Goal: Task Accomplishment & Management: Complete application form

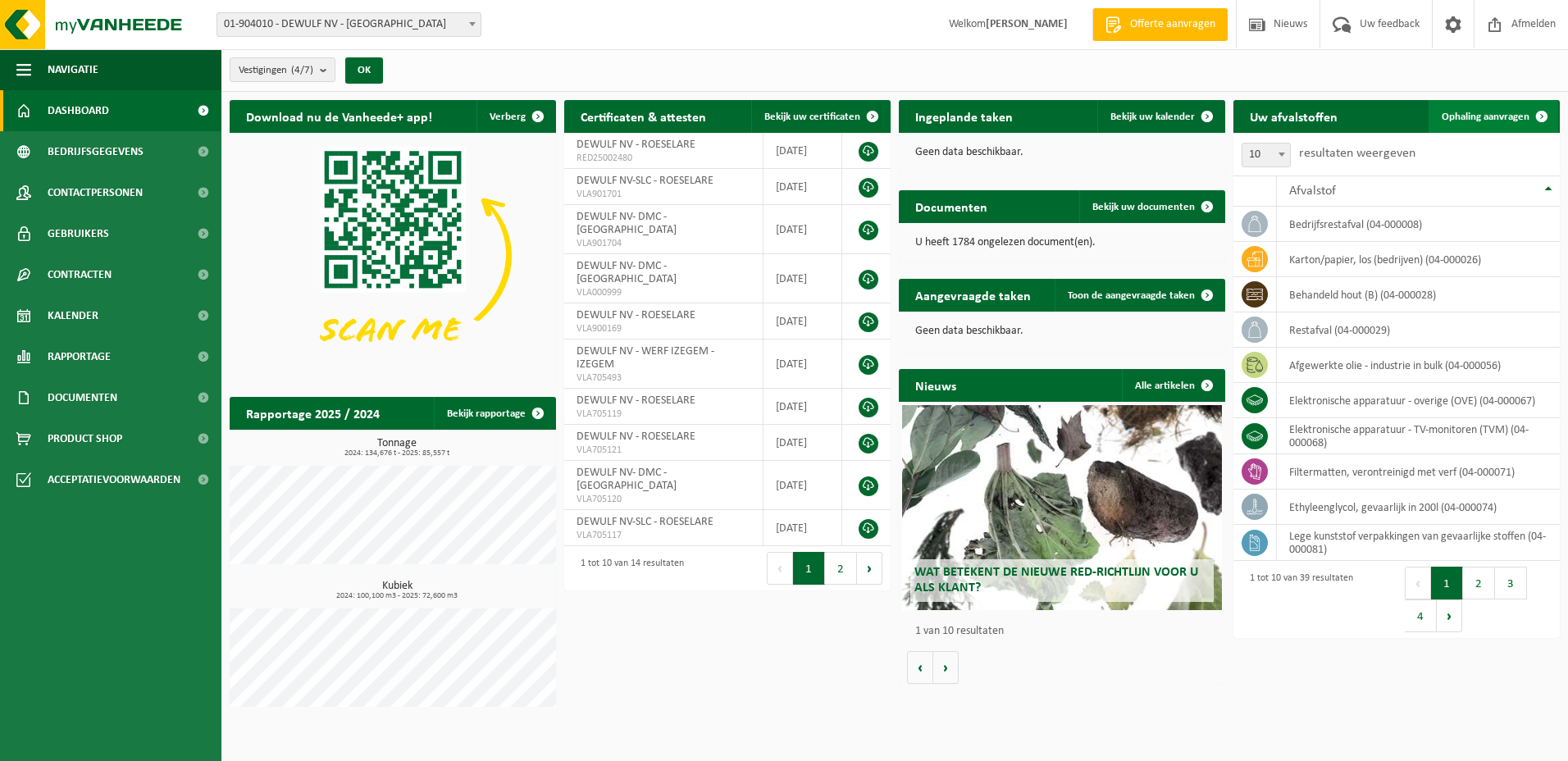
click at [1481, 117] on span "Ophaling aanvragen" at bounding box center [1485, 117] width 87 height 11
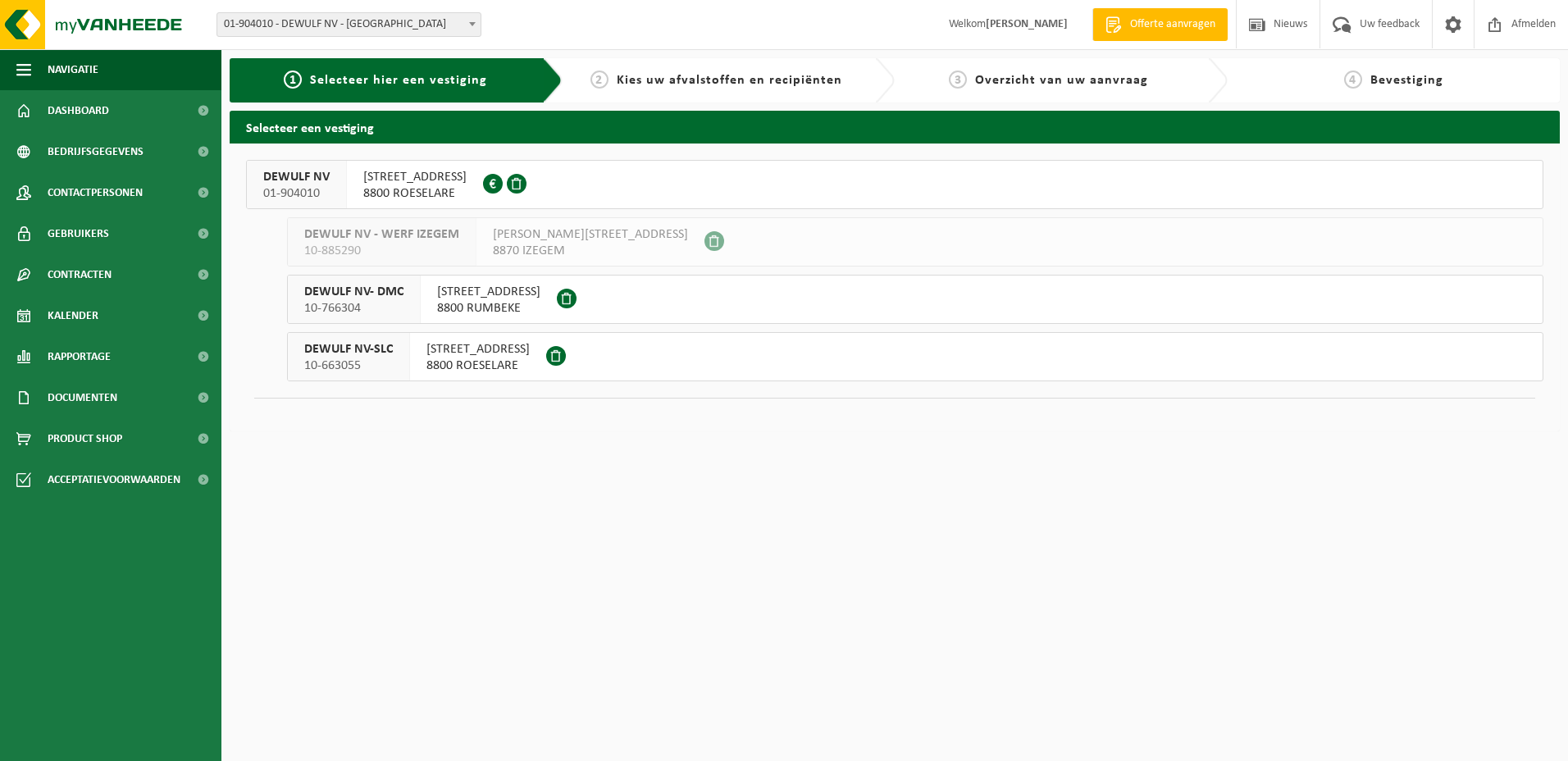
click at [330, 348] on span "DEWULF NV-SLC" at bounding box center [349, 349] width 88 height 17
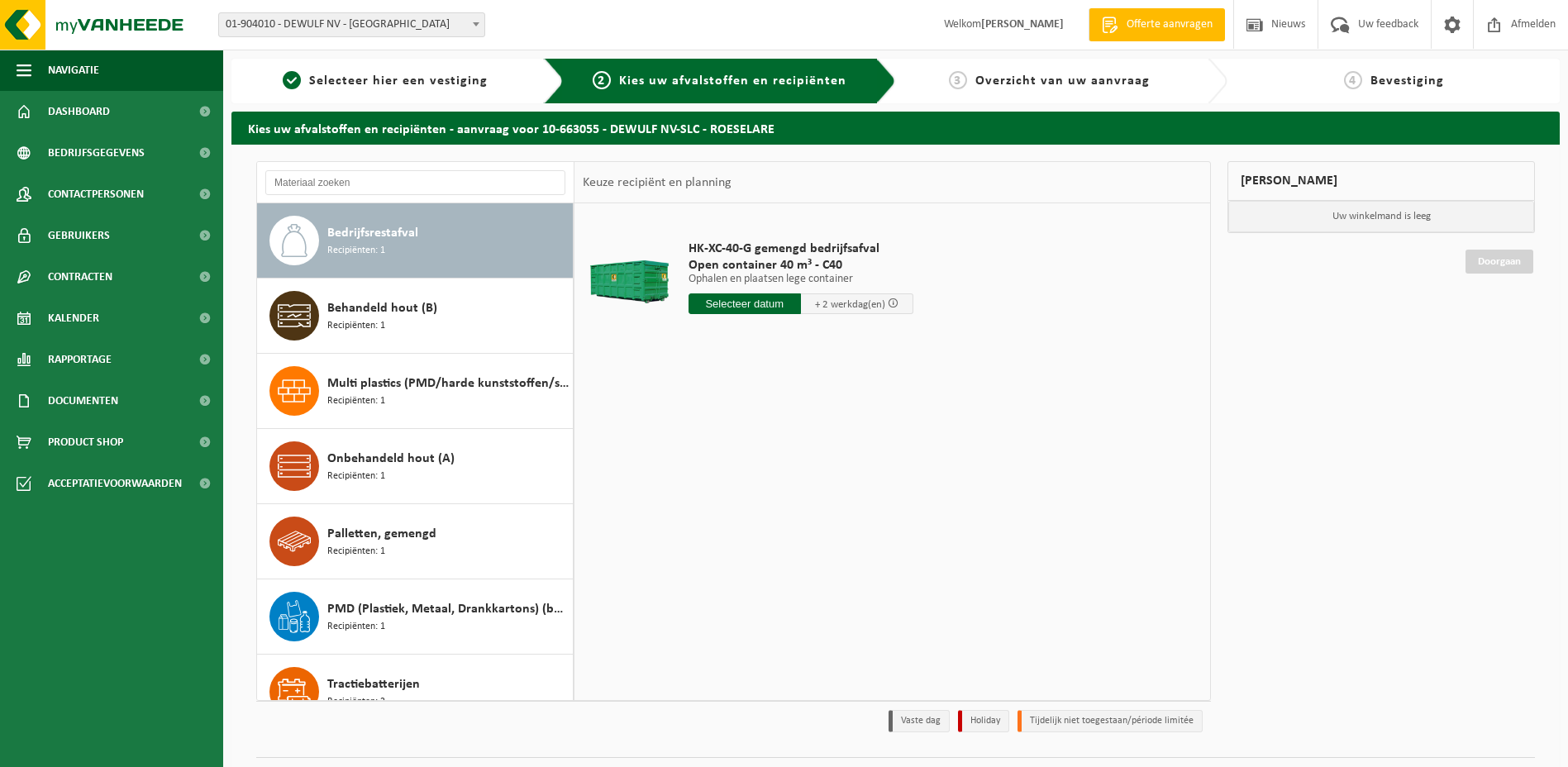
scroll to position [104, 0]
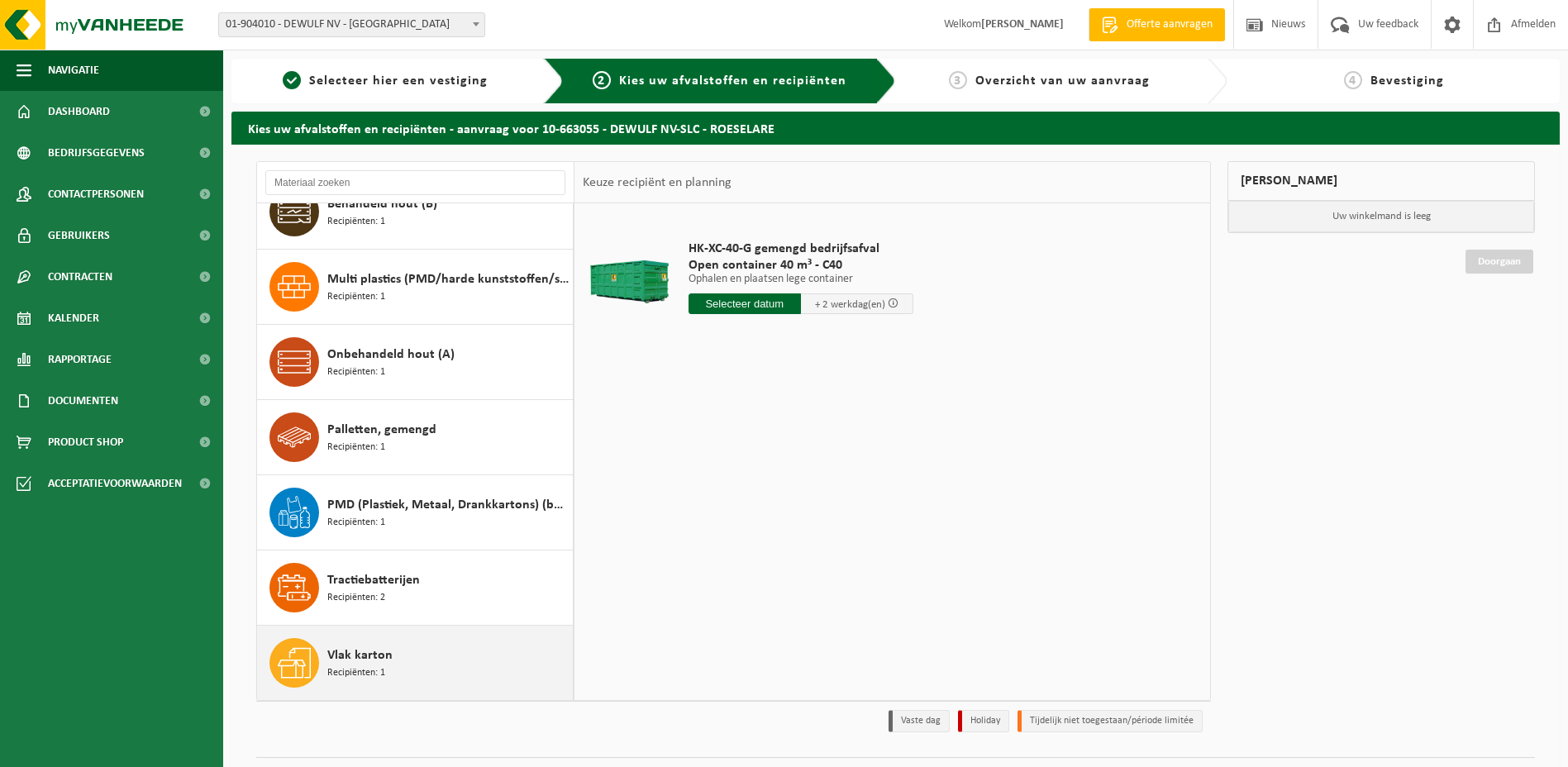
click at [362, 658] on span "Vlak karton" at bounding box center [360, 655] width 65 height 20
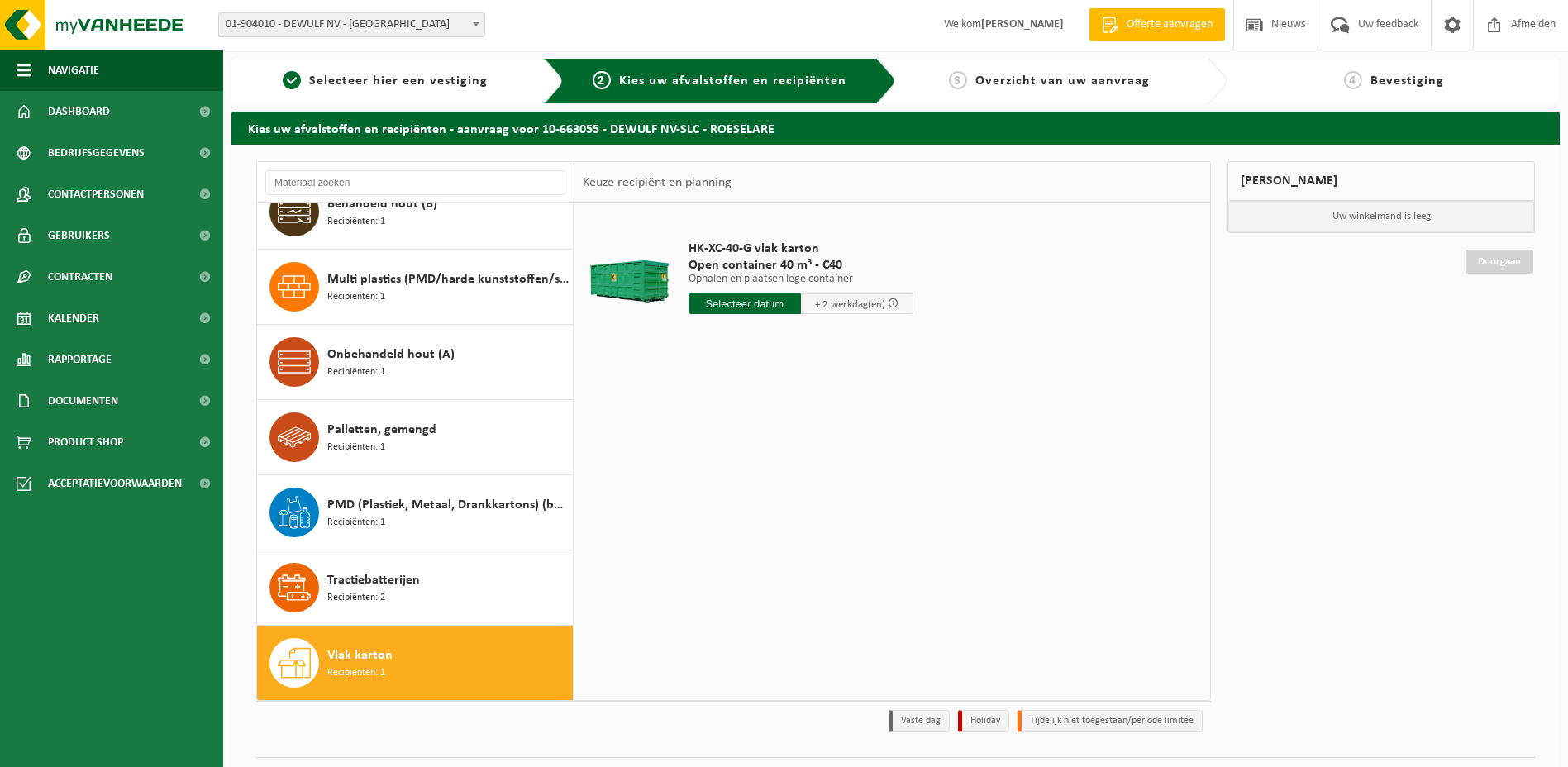
click at [721, 299] on input "text" at bounding box center [744, 303] width 113 height 21
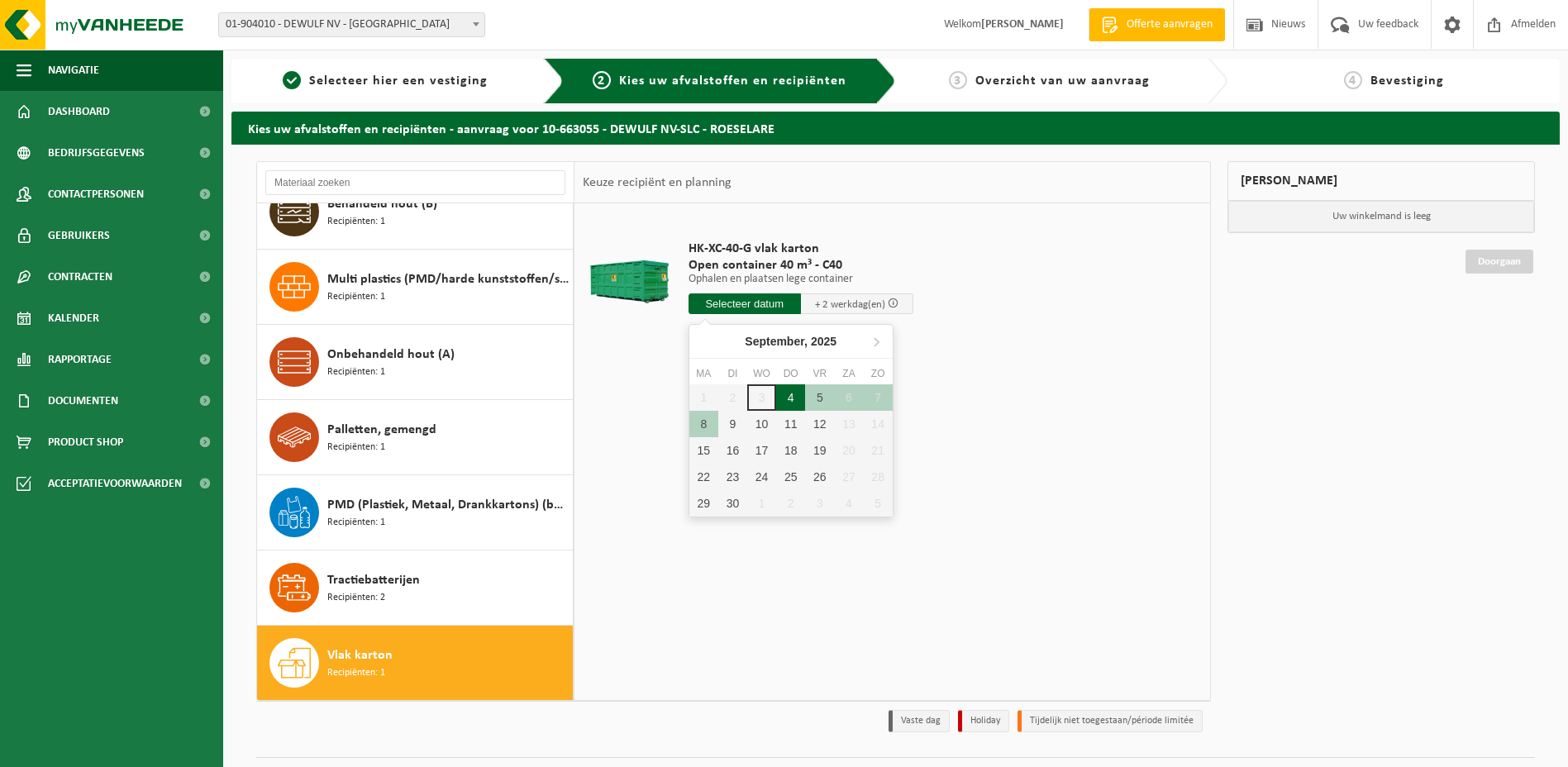
click at [797, 398] on div "4" at bounding box center [790, 397] width 29 height 27
type input "Van 2025-09-04"
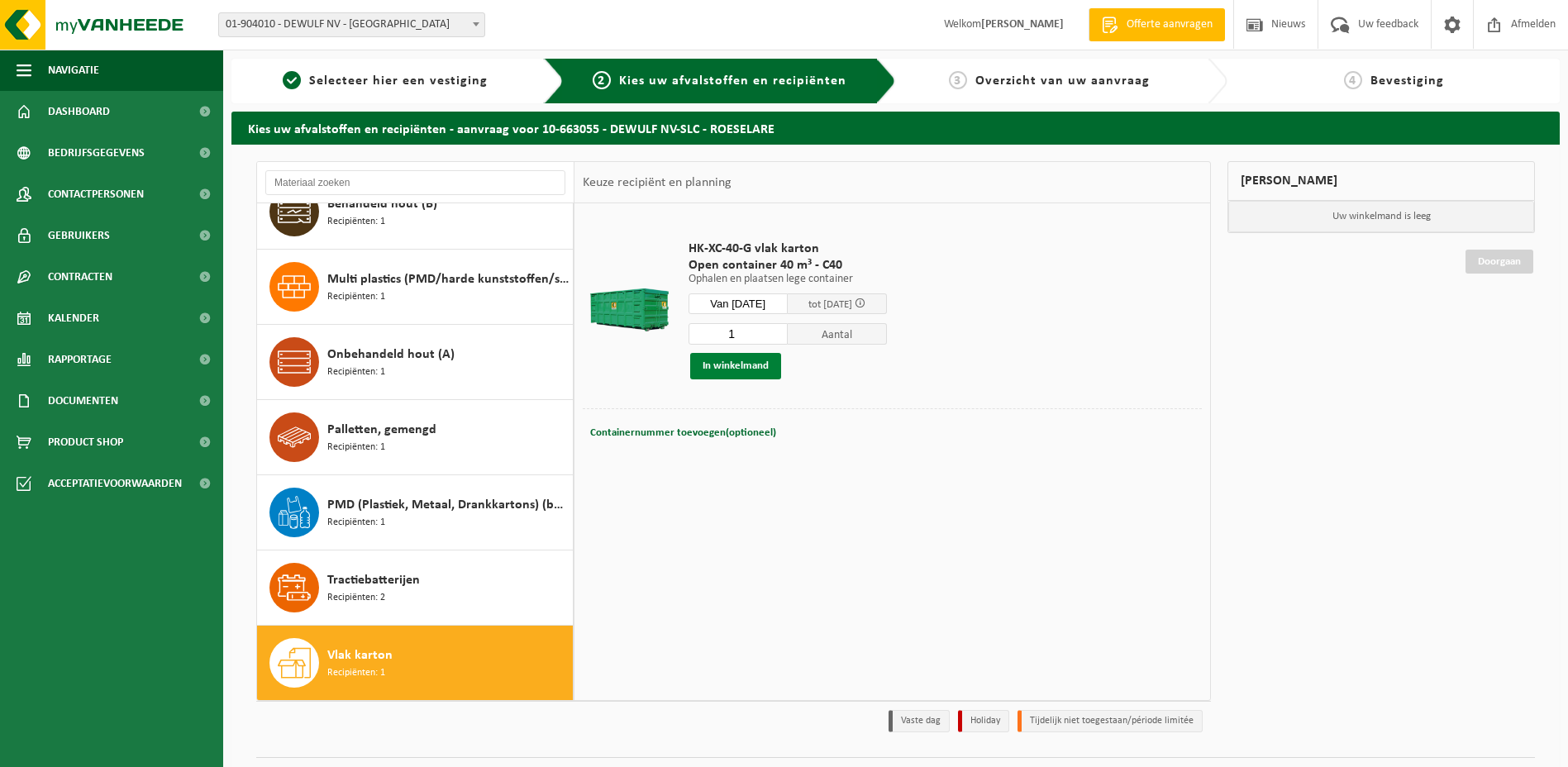
click at [755, 368] on button "In winkelmand" at bounding box center [735, 365] width 91 height 27
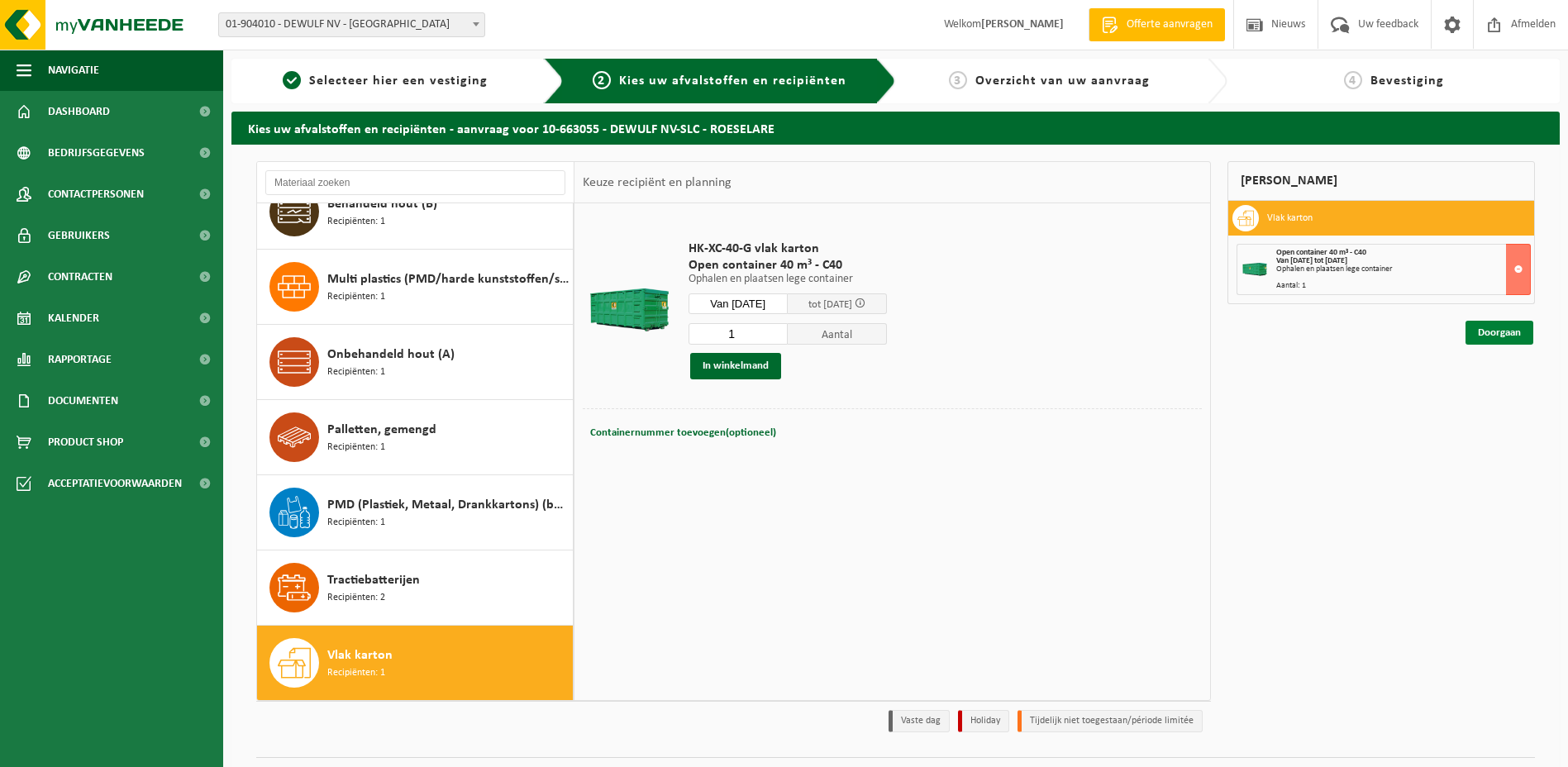
click at [1496, 335] on link "Doorgaan" at bounding box center [1499, 333] width 67 height 24
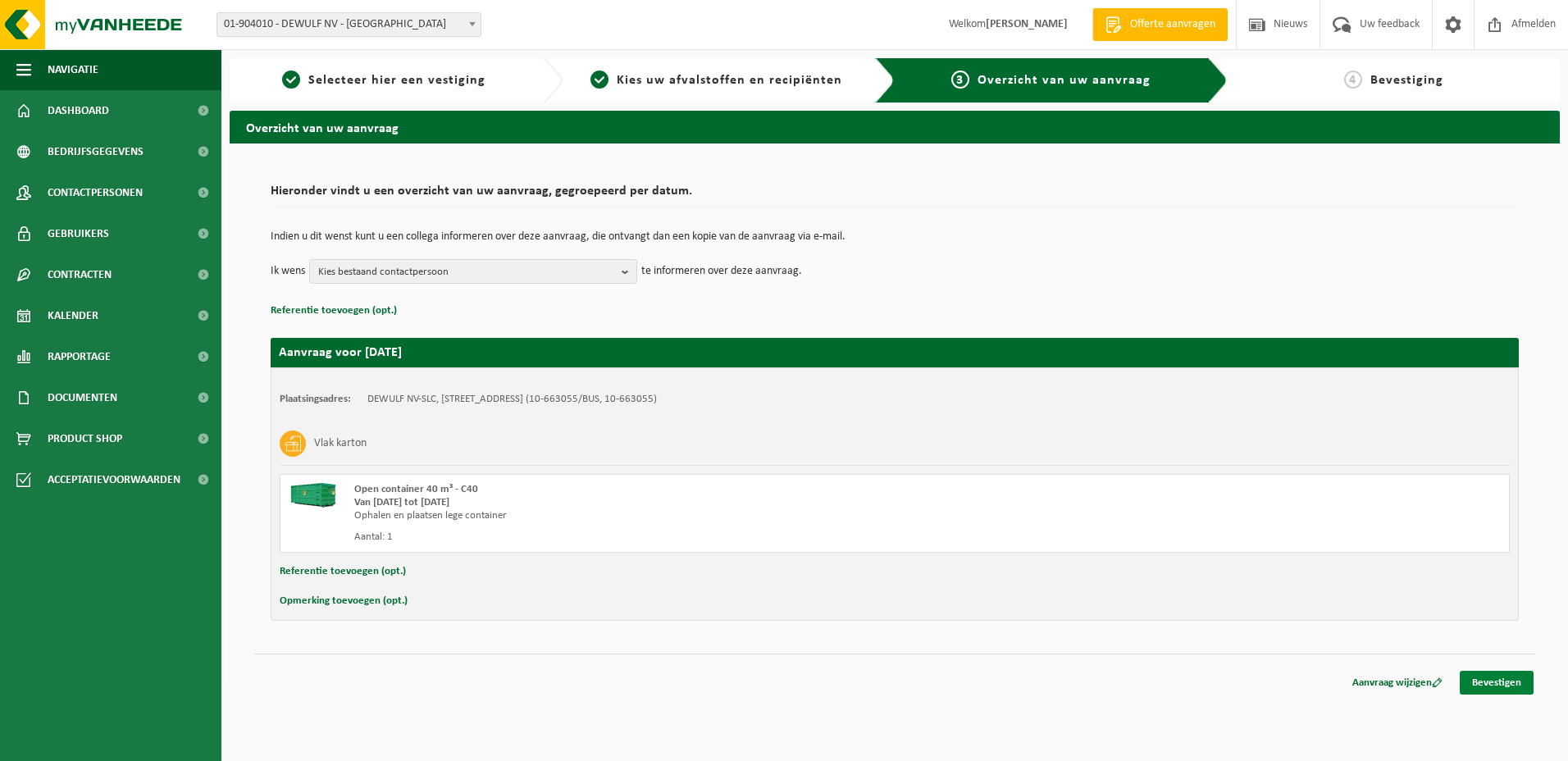
click at [1504, 682] on link "Bevestigen" at bounding box center [1496, 682] width 74 height 24
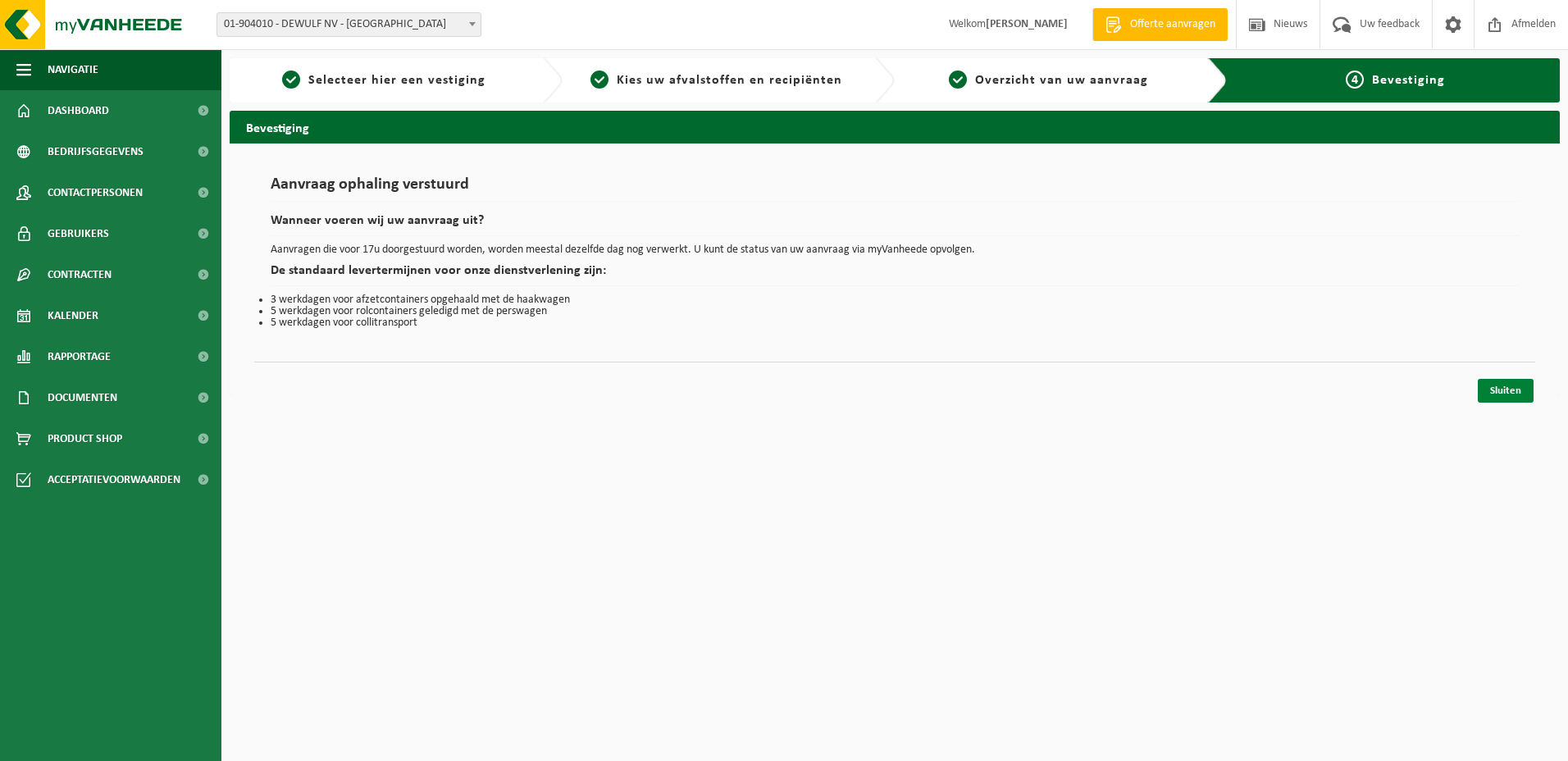
click at [1516, 393] on link "Sluiten" at bounding box center [1505, 391] width 56 height 24
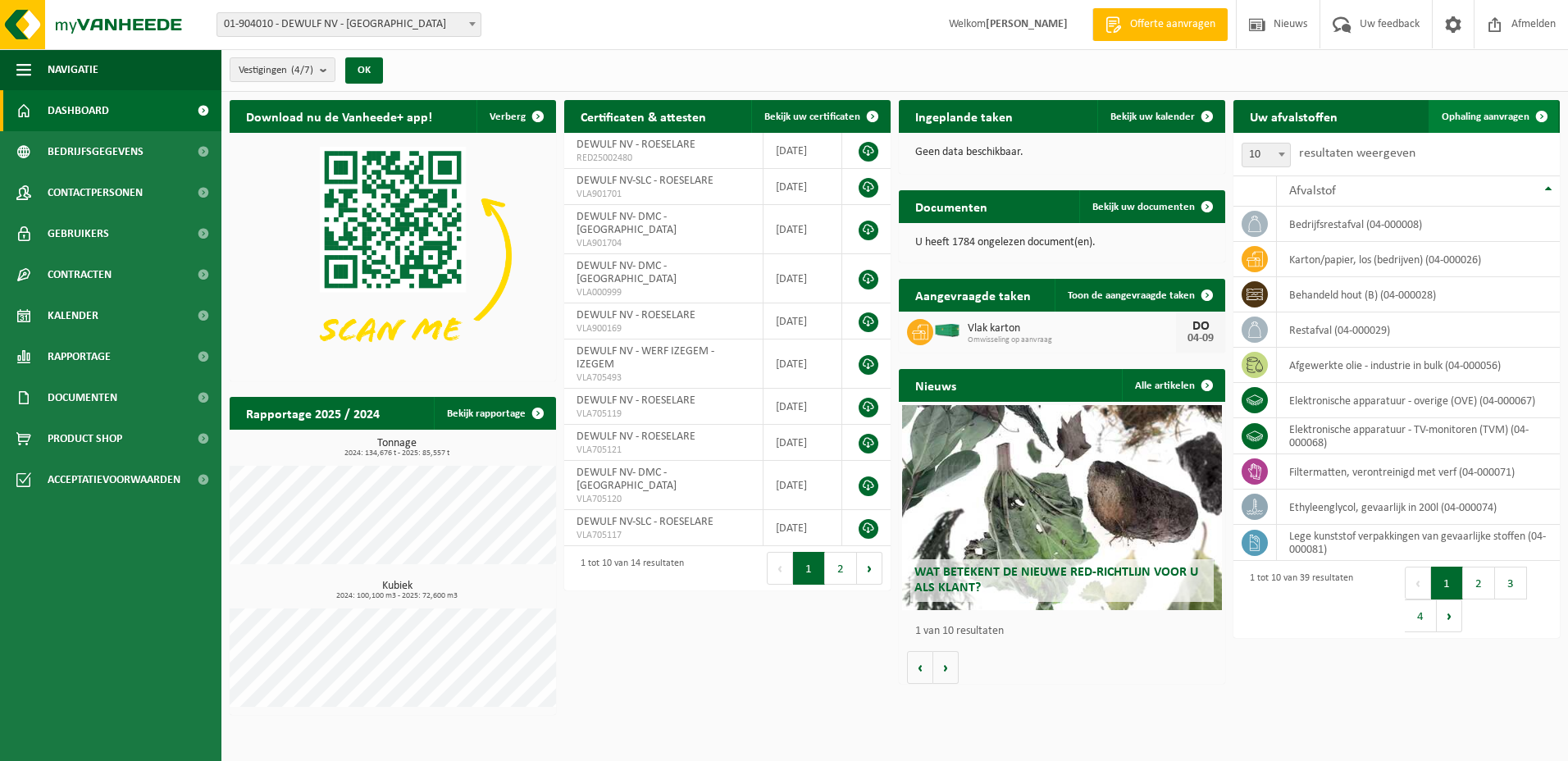
click at [1499, 115] on span "Ophaling aanvragen" at bounding box center [1485, 117] width 87 height 11
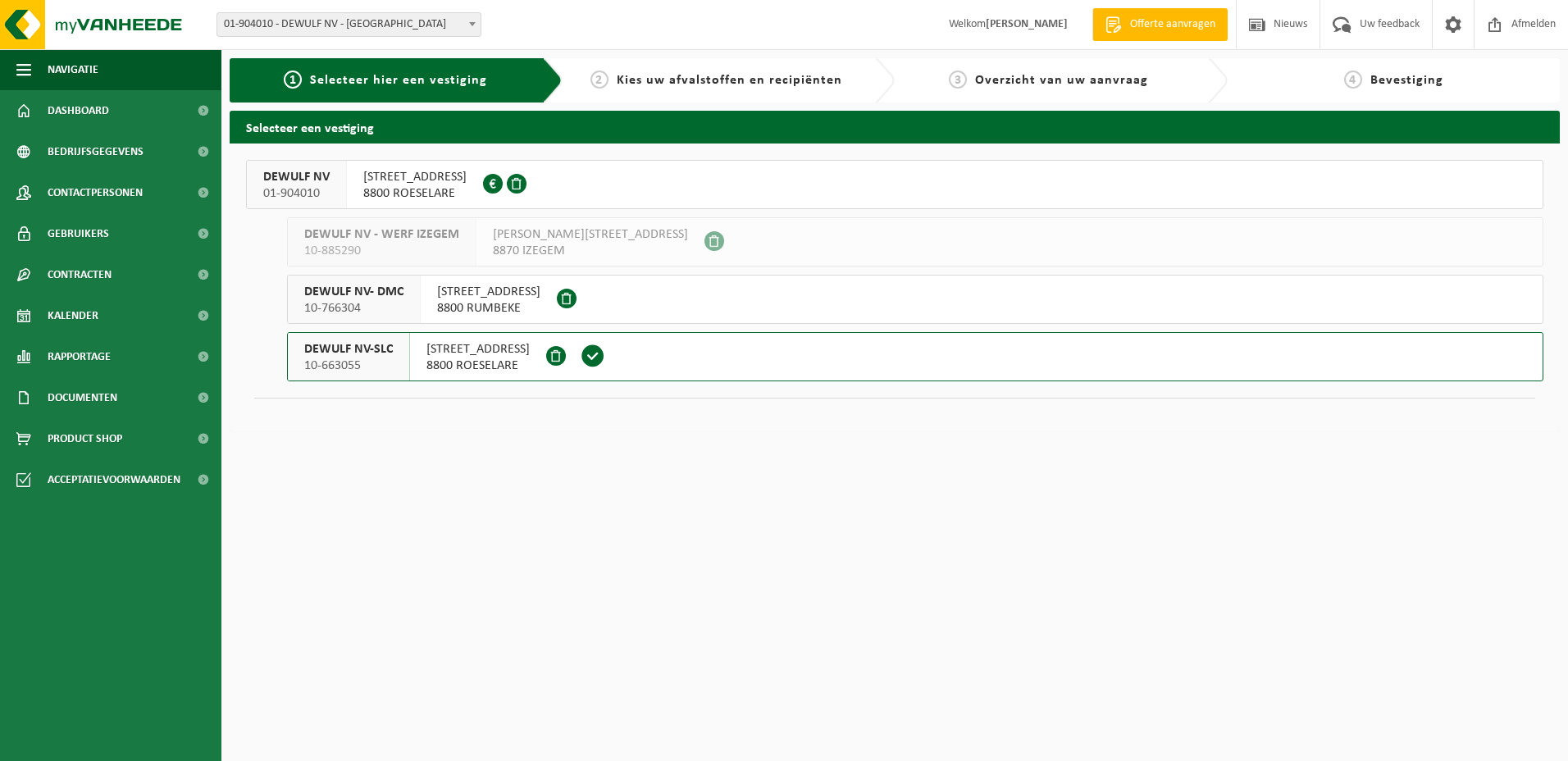
click at [365, 176] on span "[STREET_ADDRESS]" at bounding box center [415, 177] width 103 height 17
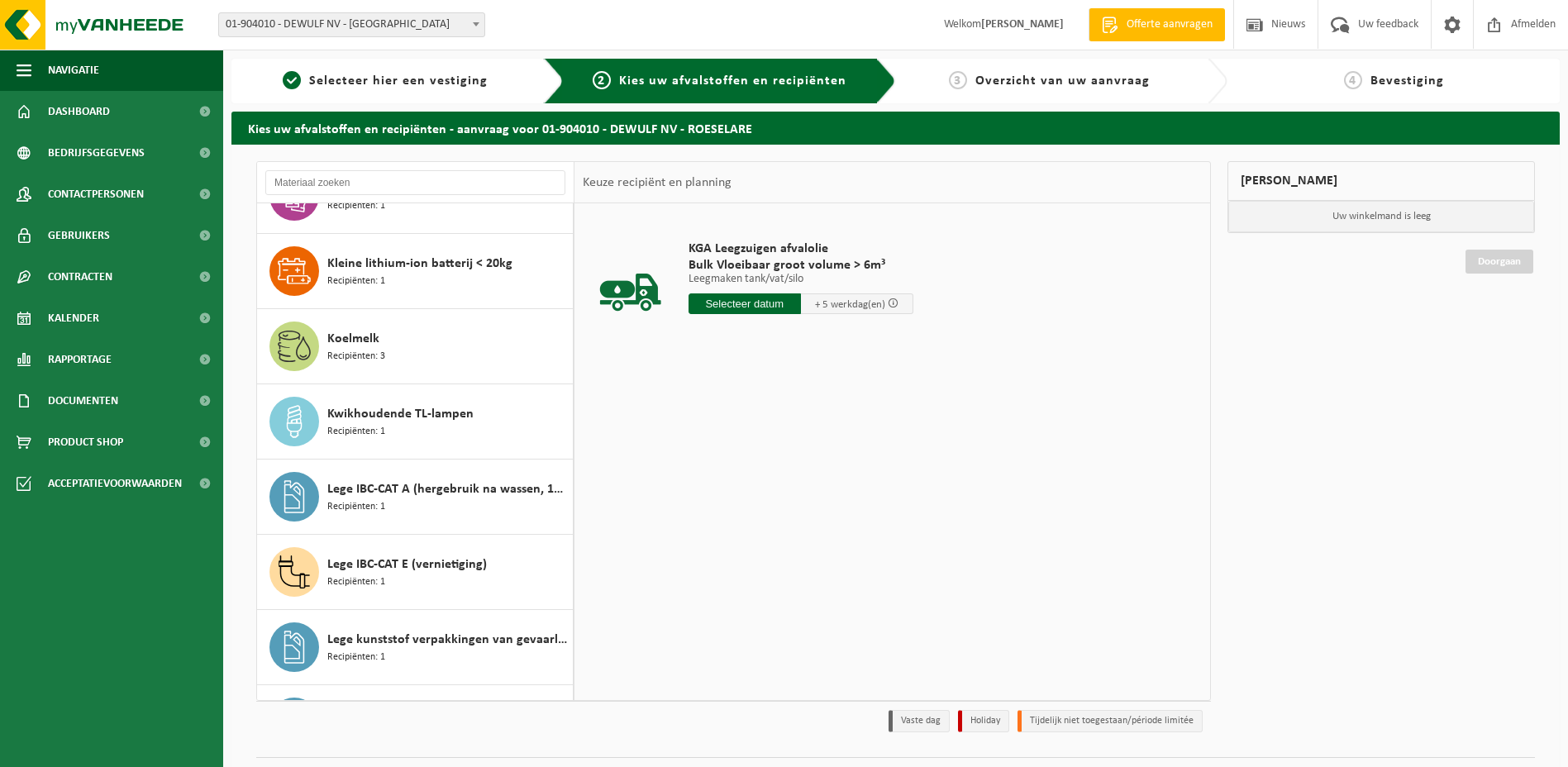
scroll to position [578, 0]
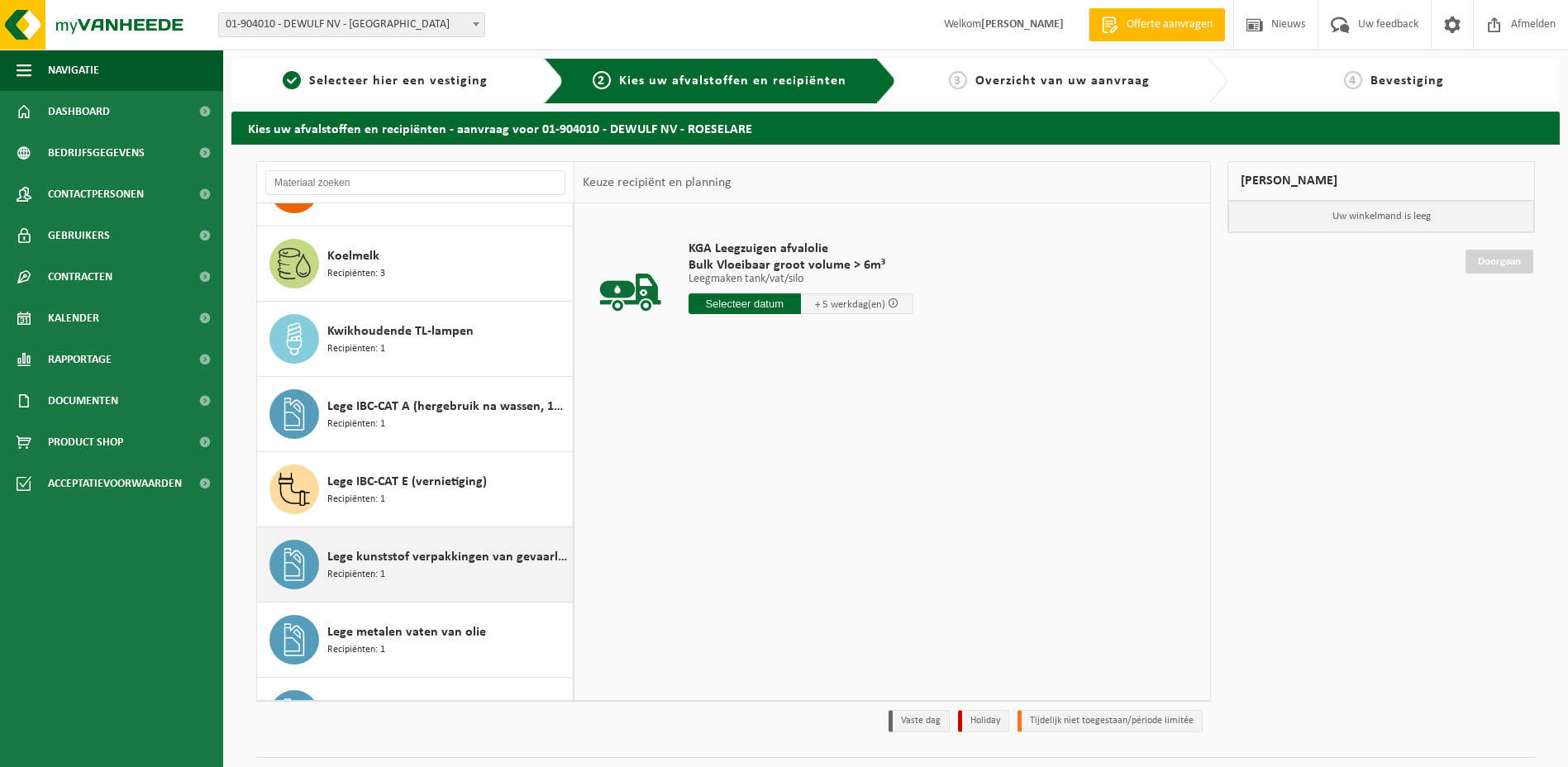
click at [378, 556] on span "Lege kunststof verpakkingen van gevaarlijke stoffen" at bounding box center [448, 557] width 242 height 20
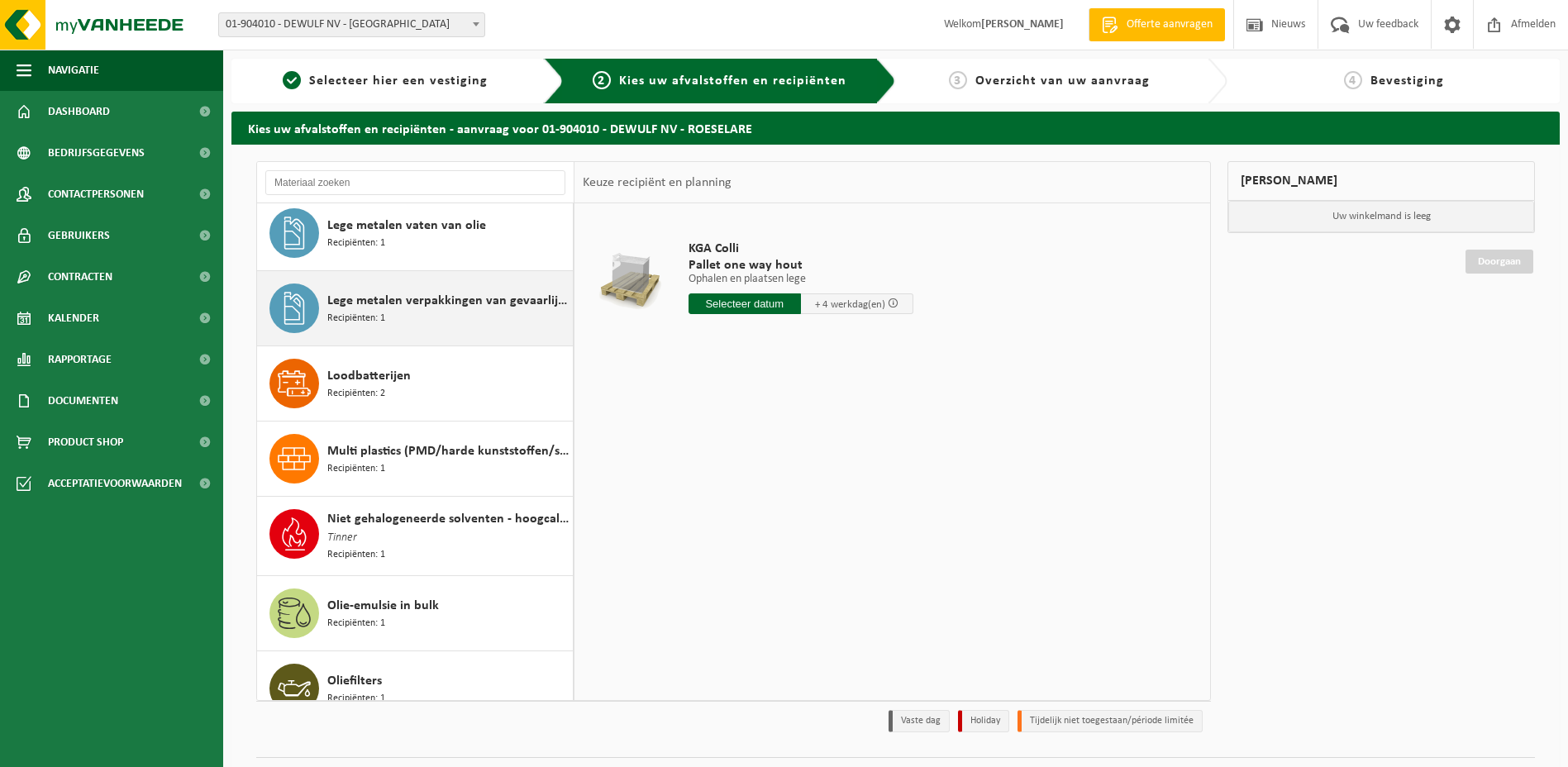
scroll to position [1068, 0]
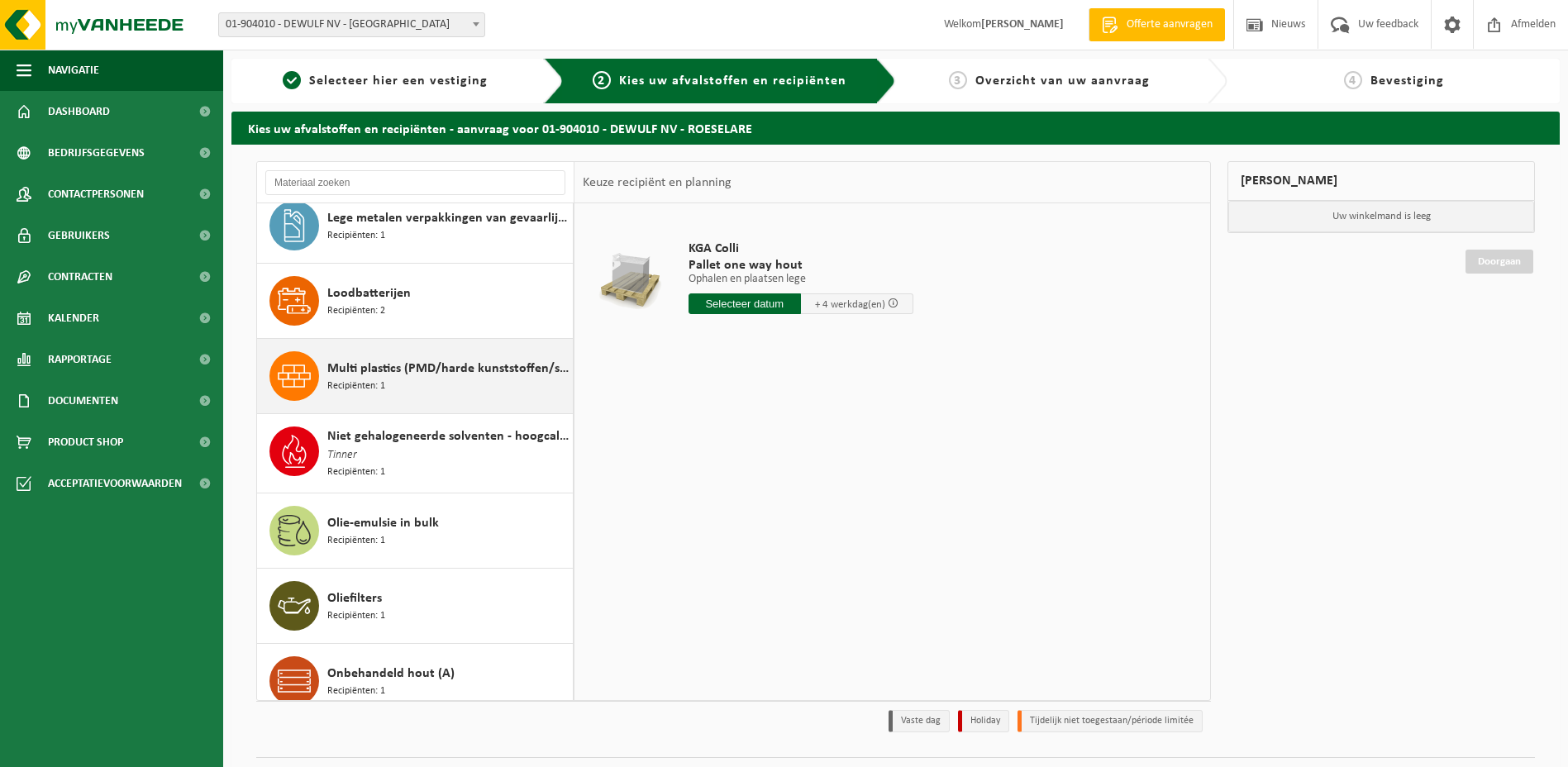
click at [366, 375] on span "Multi plastics (PMD/harde kunststoffen/spanbanden/EPS/folie naturel/folie gemen…" at bounding box center [448, 368] width 242 height 20
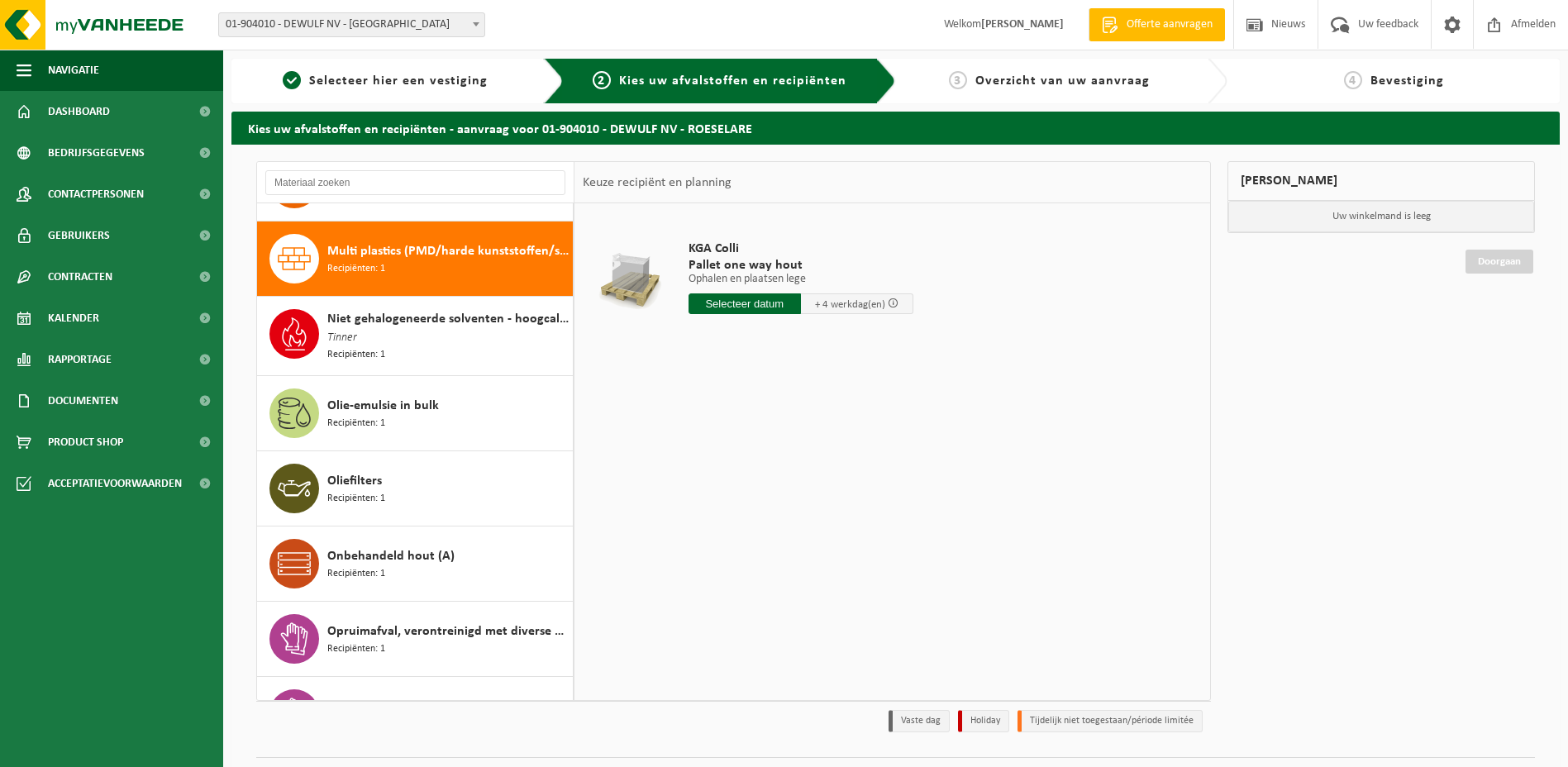
scroll to position [1203, 0]
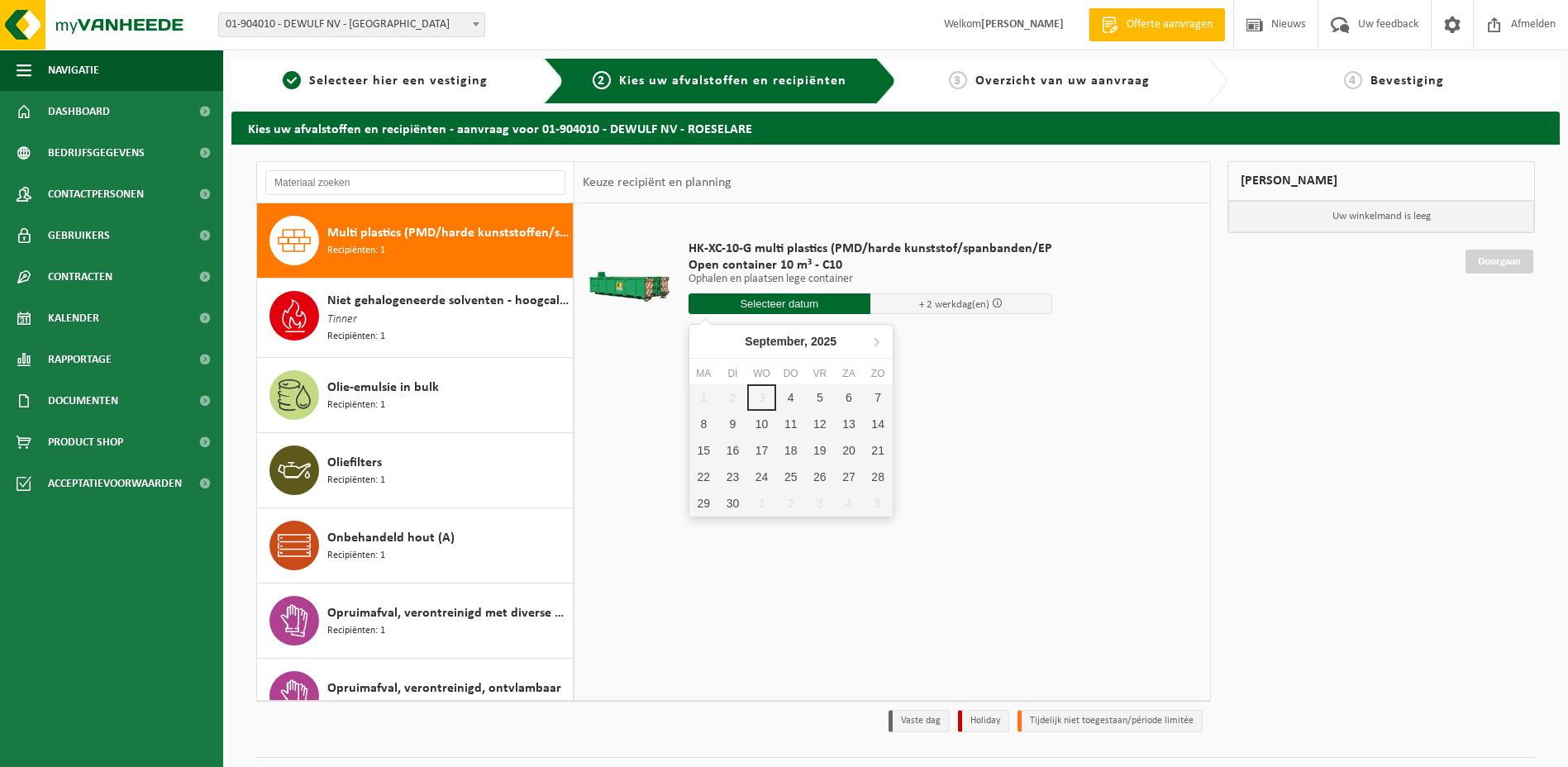
click at [760, 303] on input "text" at bounding box center [779, 303] width 182 height 21
click at [796, 394] on div "4" at bounding box center [790, 397] width 29 height 27
type input "Van 2025-09-04"
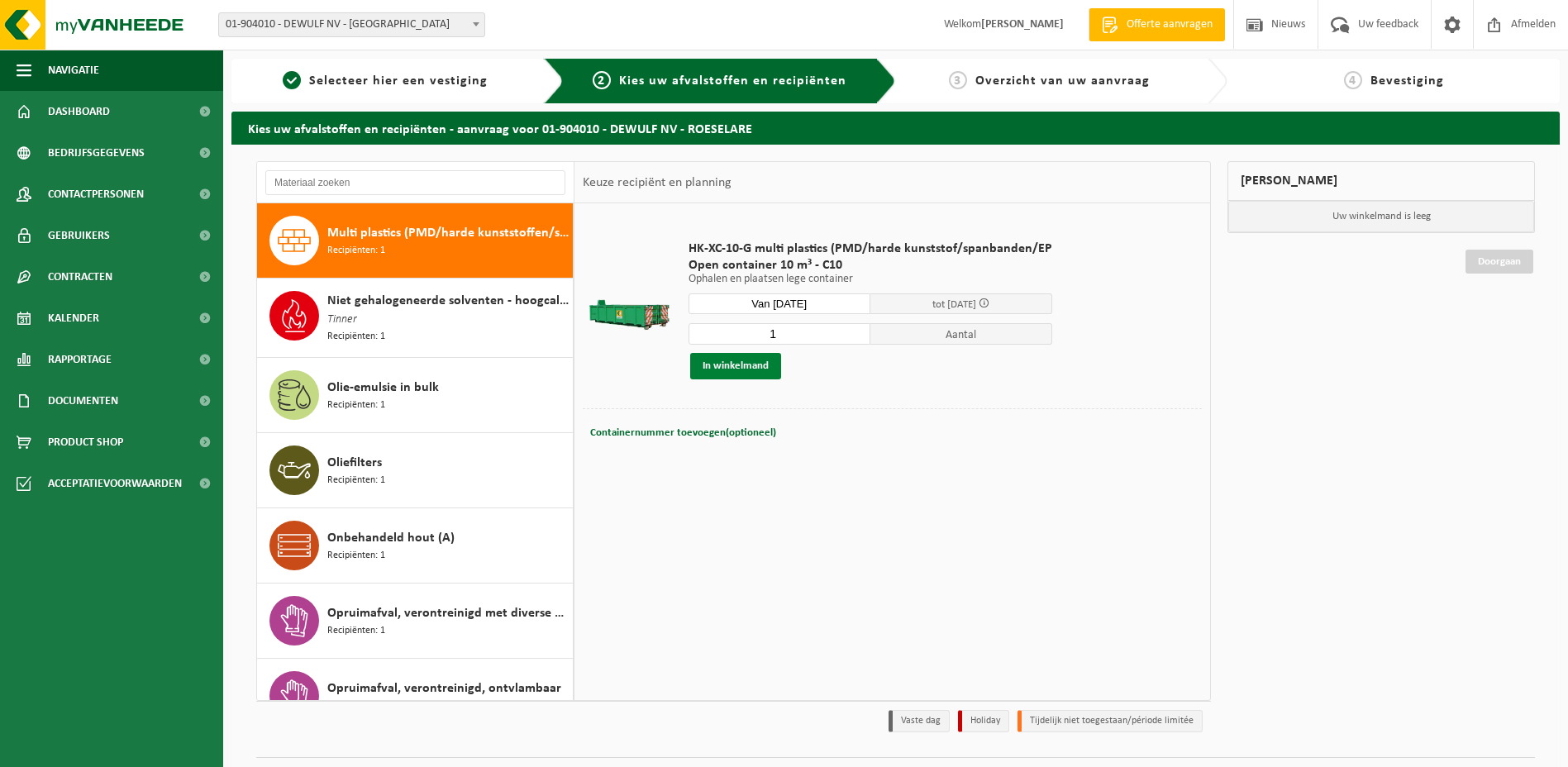
click at [729, 362] on button "In winkelmand" at bounding box center [735, 365] width 91 height 27
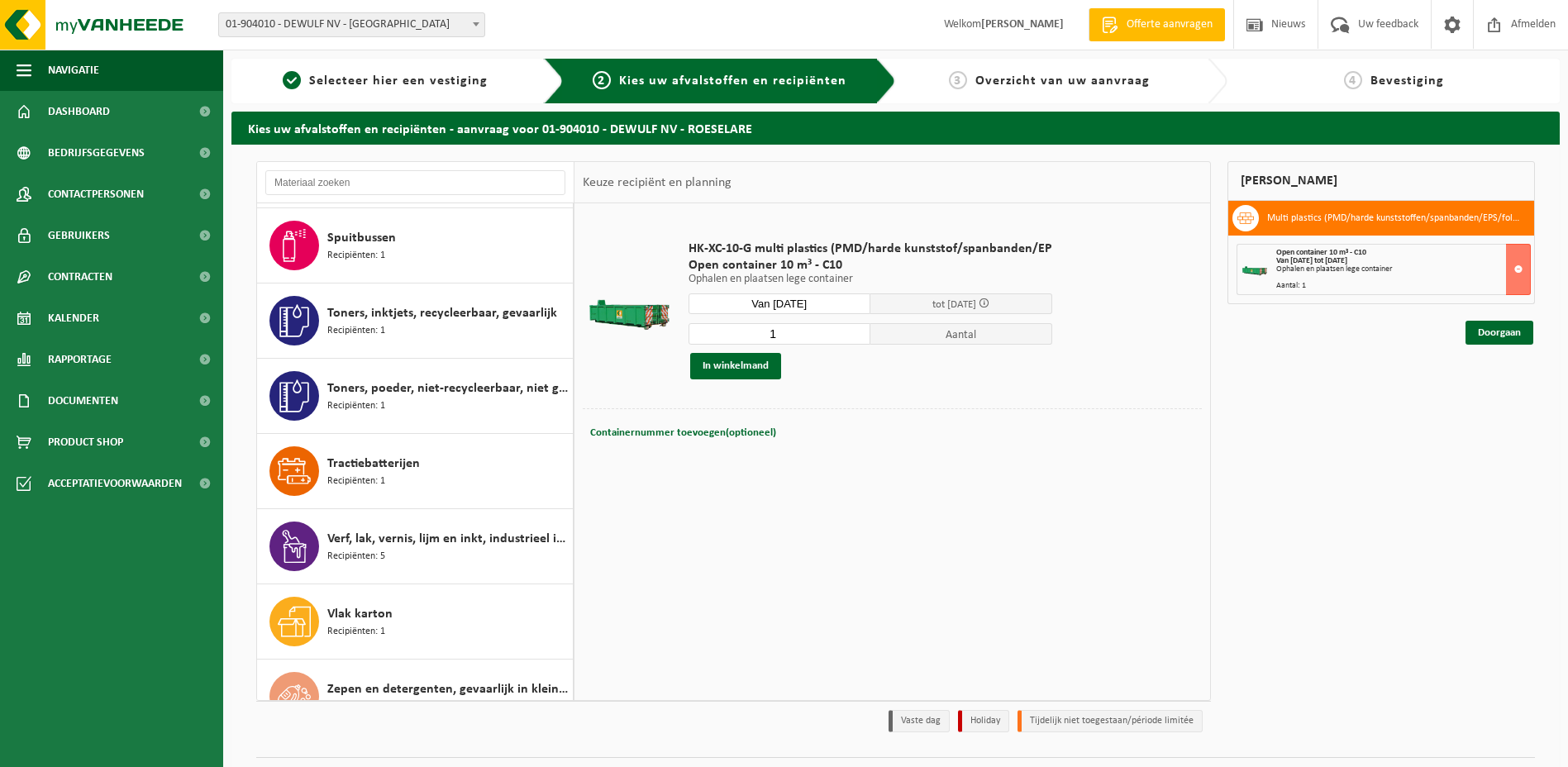
scroll to position [2061, 0]
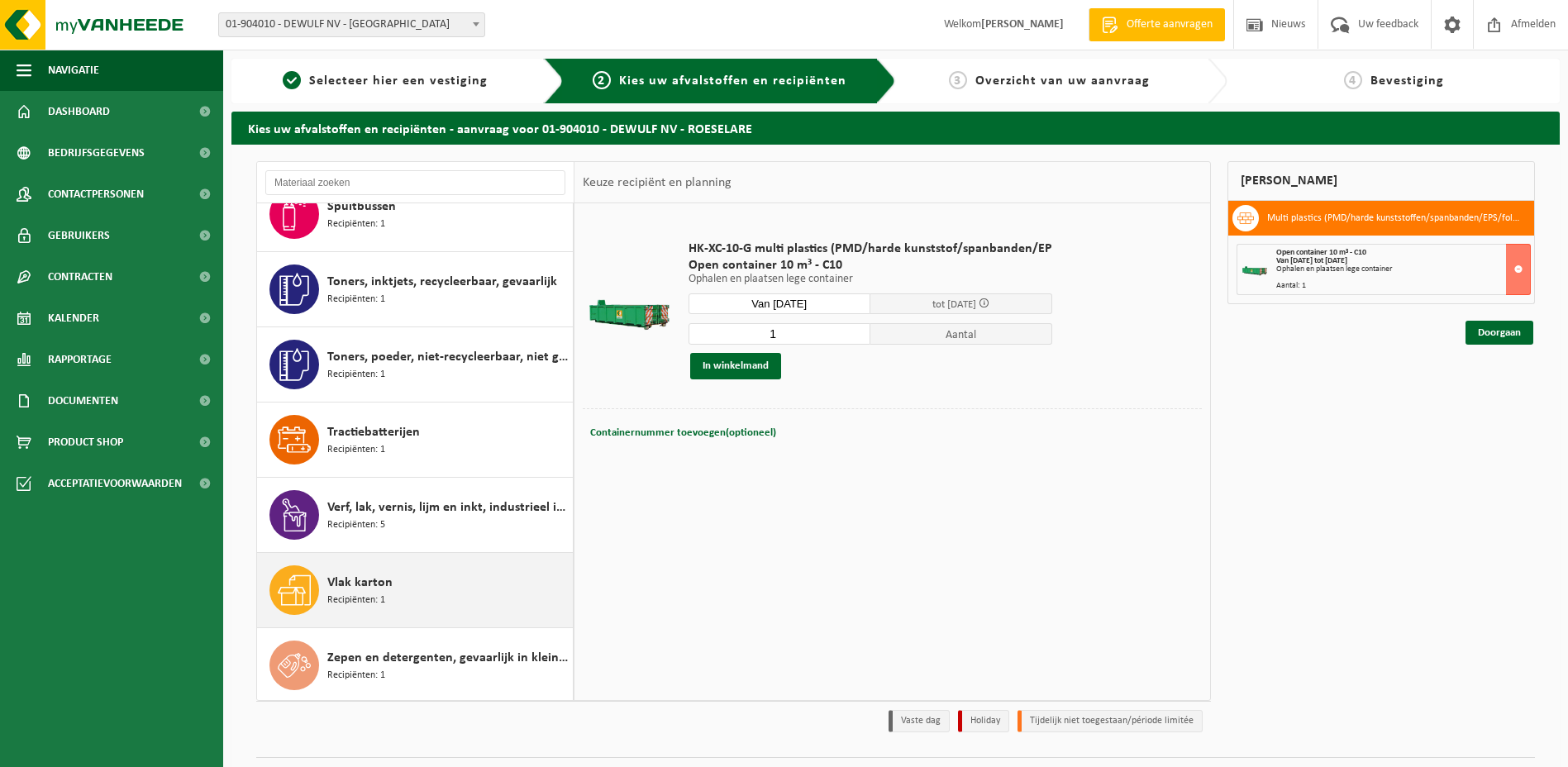
click at [373, 581] on span "Vlak karton" at bounding box center [360, 583] width 65 height 20
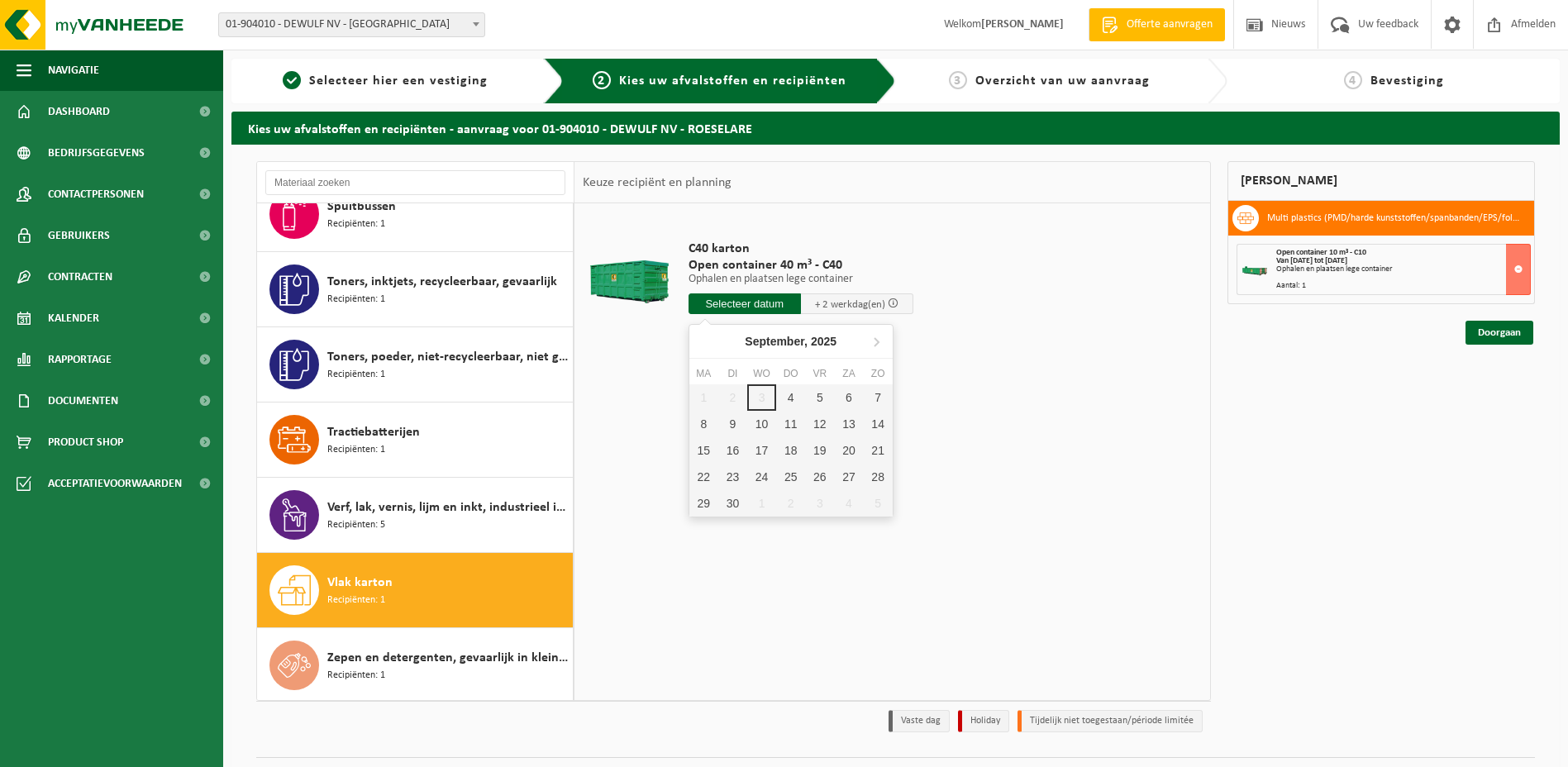
click at [733, 297] on input "text" at bounding box center [744, 303] width 113 height 21
click at [703, 428] on div "8" at bounding box center [703, 424] width 29 height 27
type input "Van 2025-09-08"
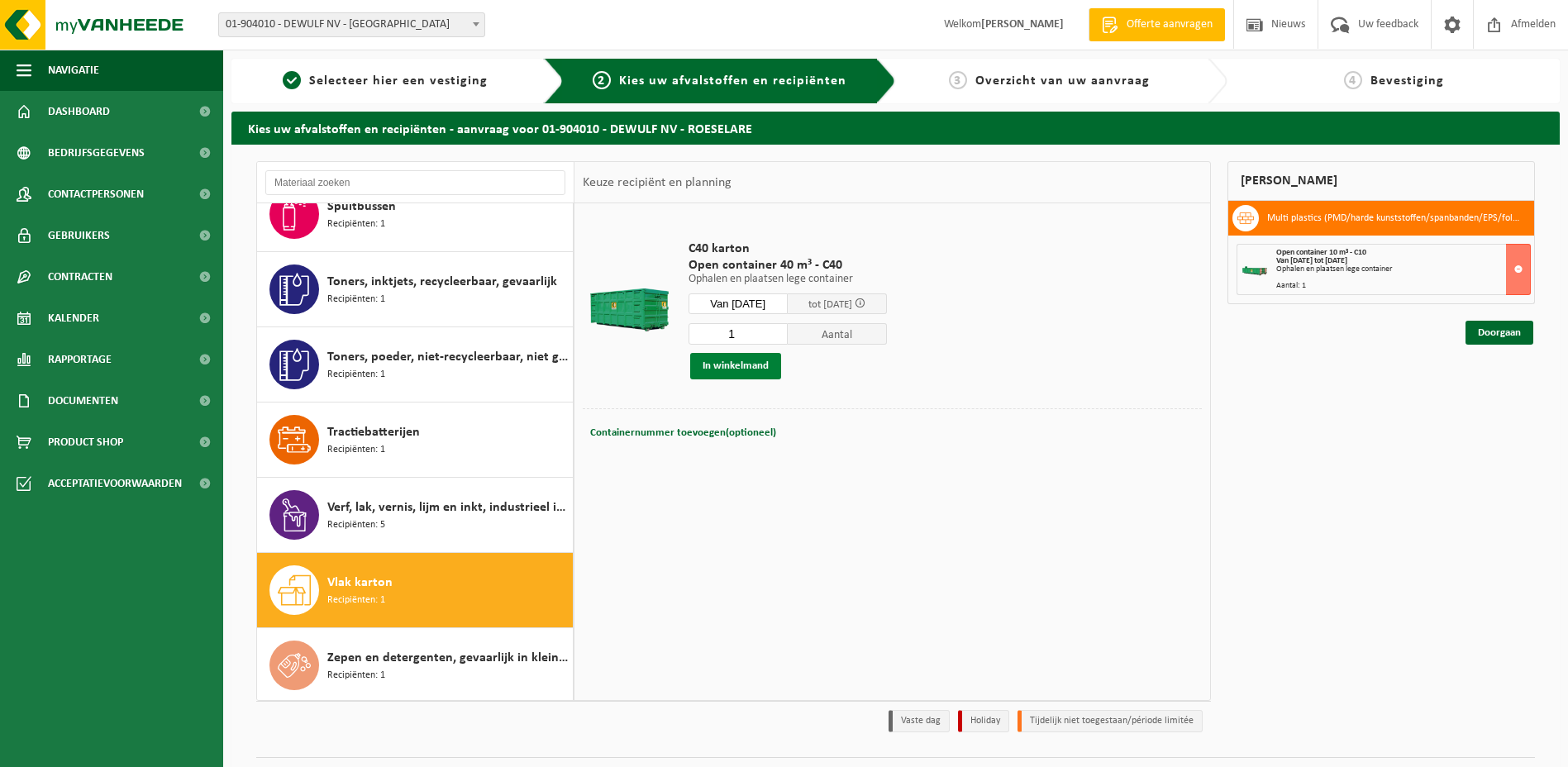
click at [733, 360] on button "In winkelmand" at bounding box center [735, 365] width 91 height 27
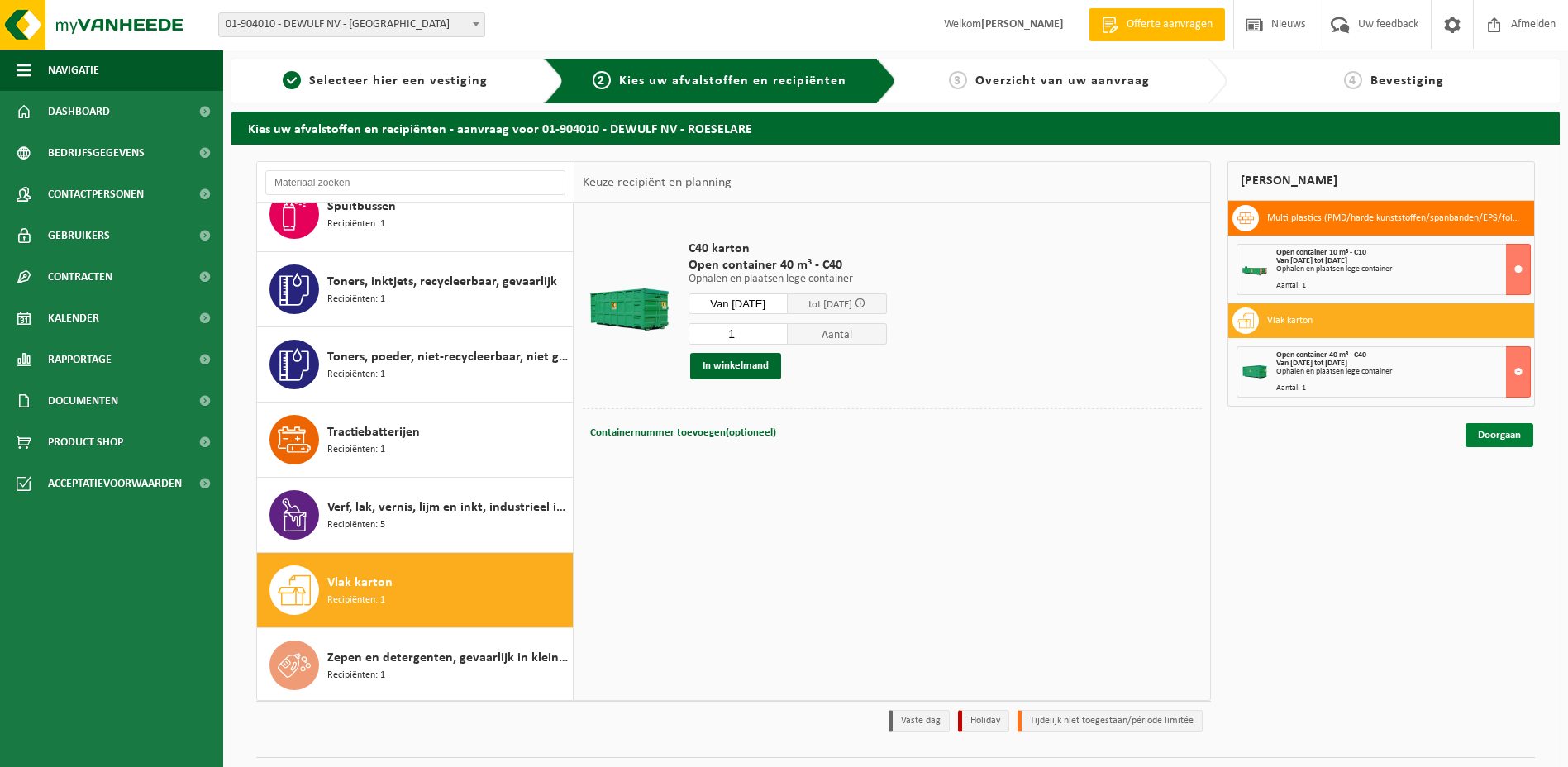
click at [1500, 437] on link "Doorgaan" at bounding box center [1499, 434] width 67 height 24
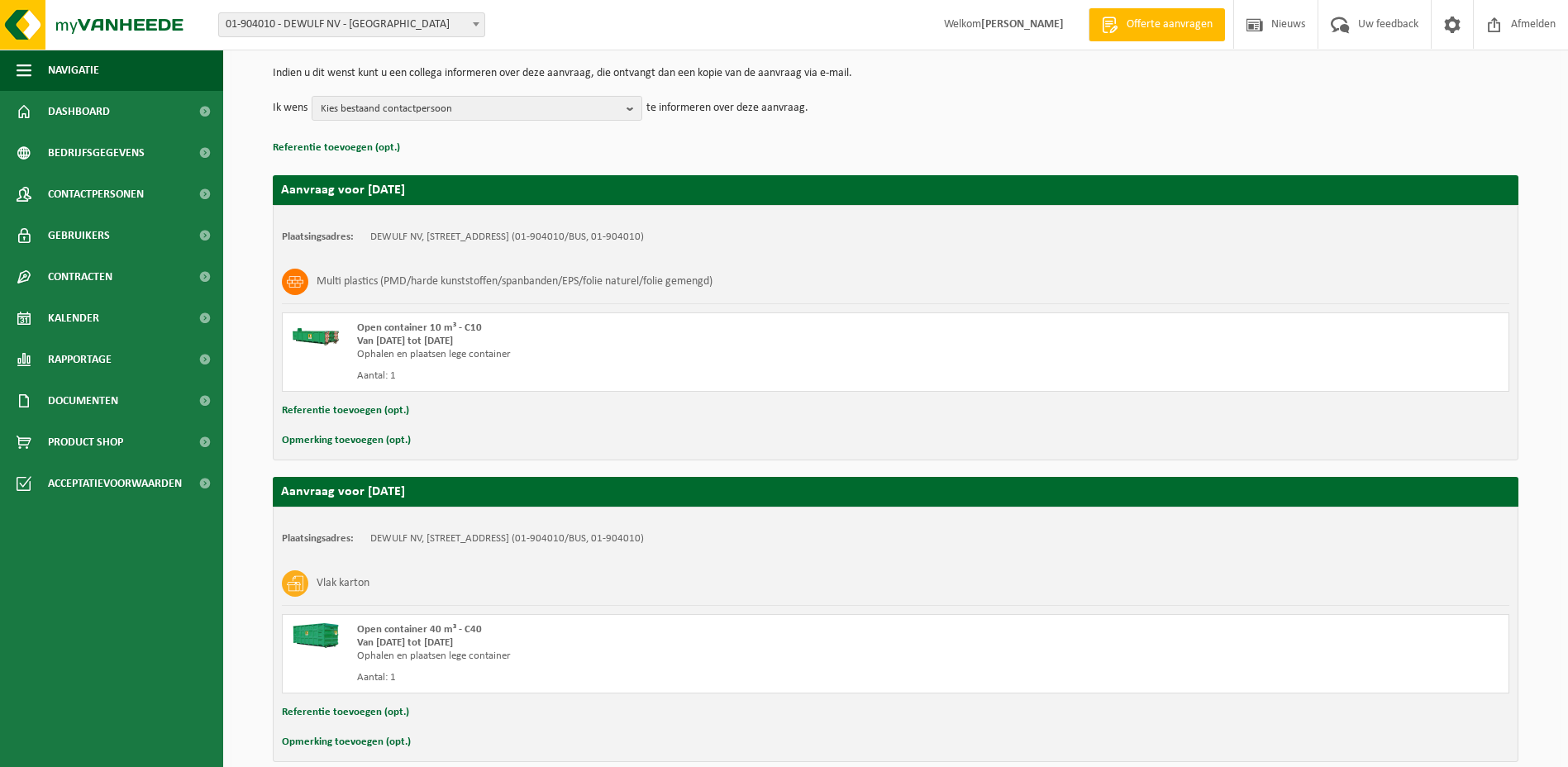
scroll to position [243, 0]
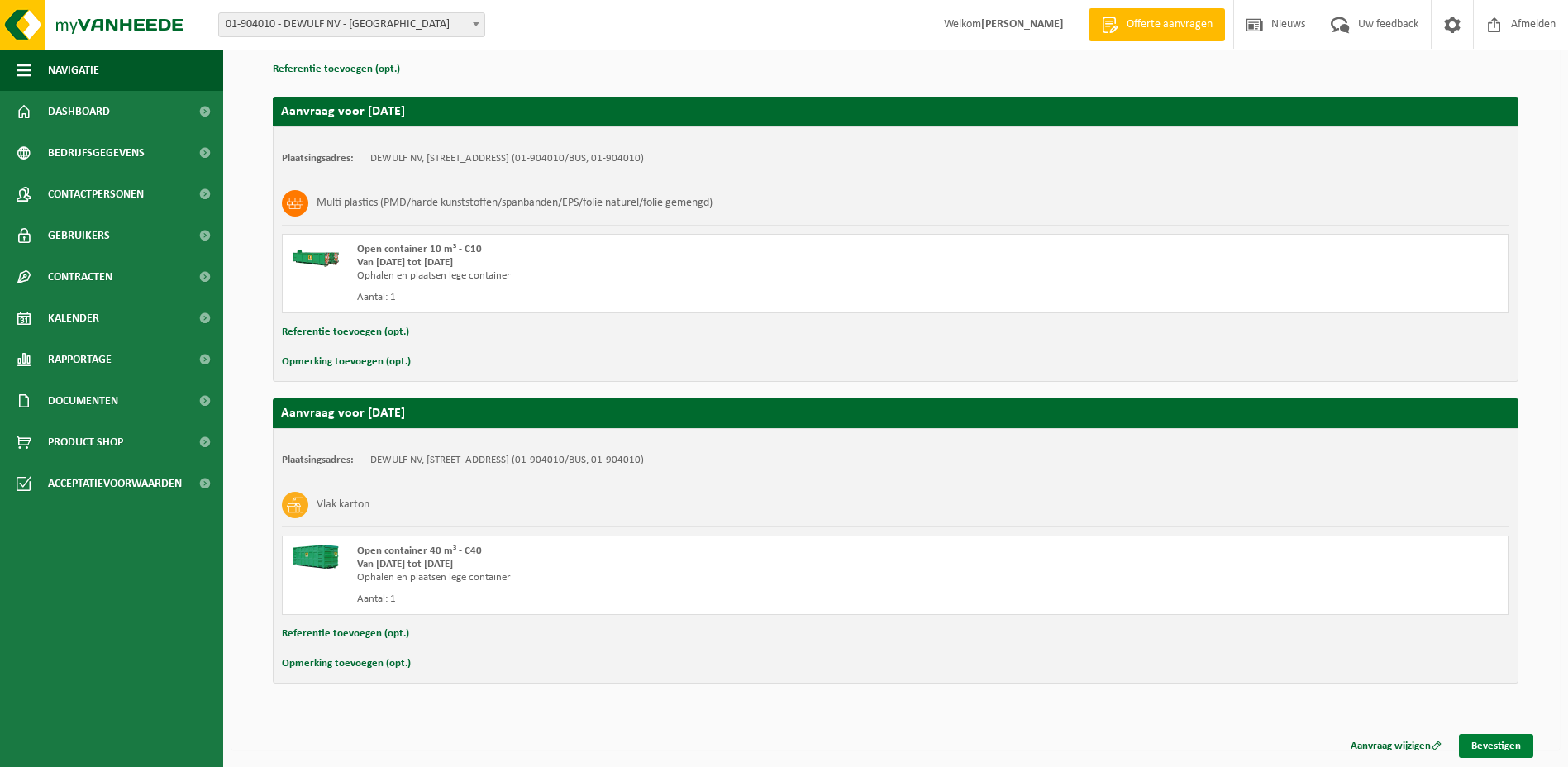
click at [1479, 743] on link "Bevestigen" at bounding box center [1496, 745] width 74 height 24
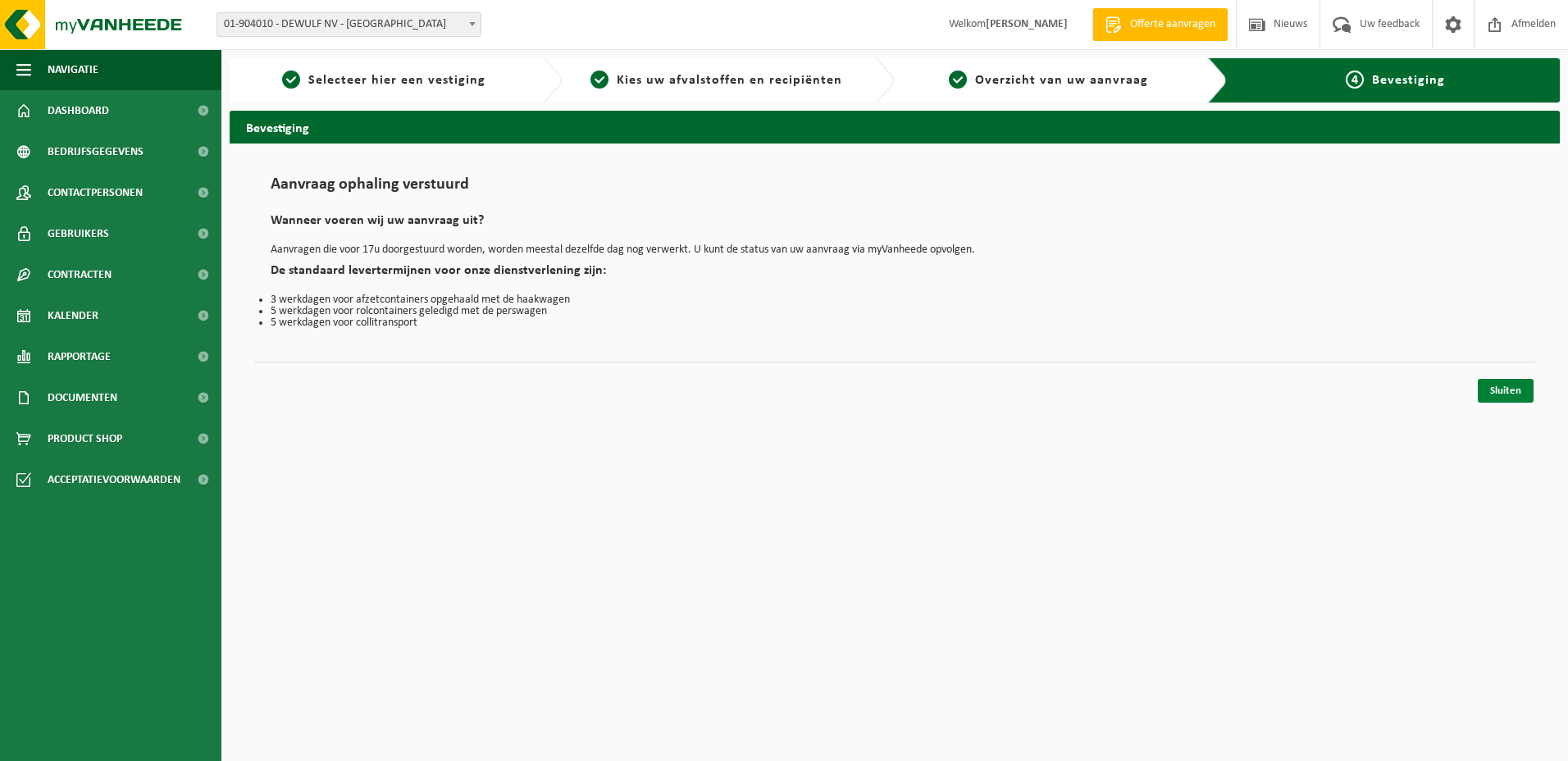
click at [1505, 393] on link "Sluiten" at bounding box center [1505, 391] width 56 height 24
